Goal: Check status: Check status

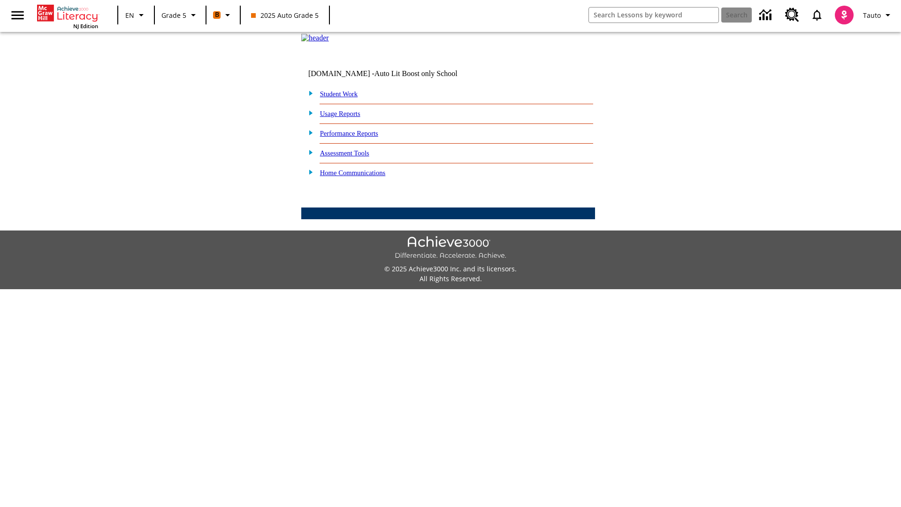
click at [345, 98] on link "Student Work" at bounding box center [339, 94] width 38 height 8
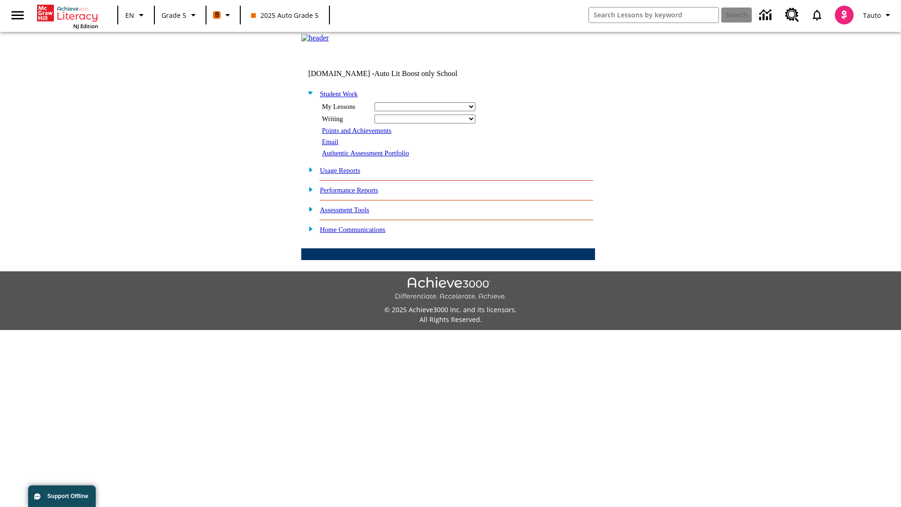
select select "/options/reports/?report_id=12&atype=22&section=2"
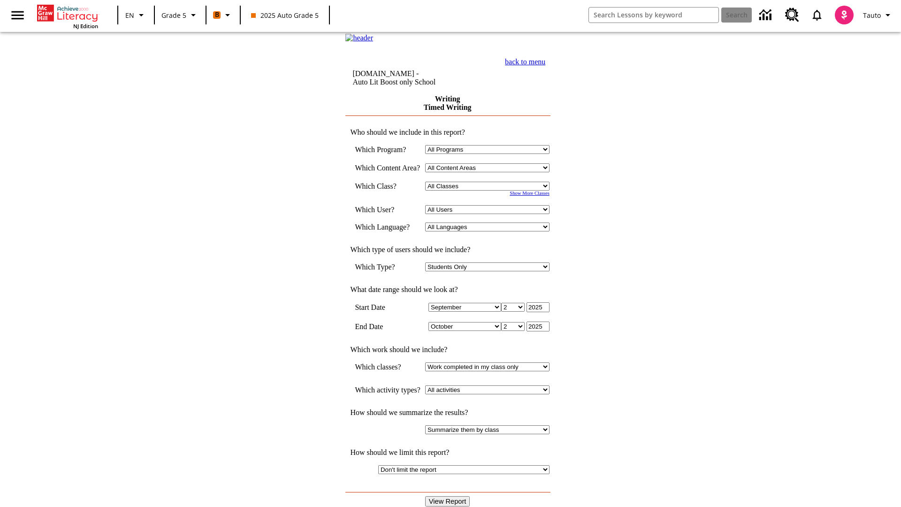
select select "11133131"
